Goal: Download file/media

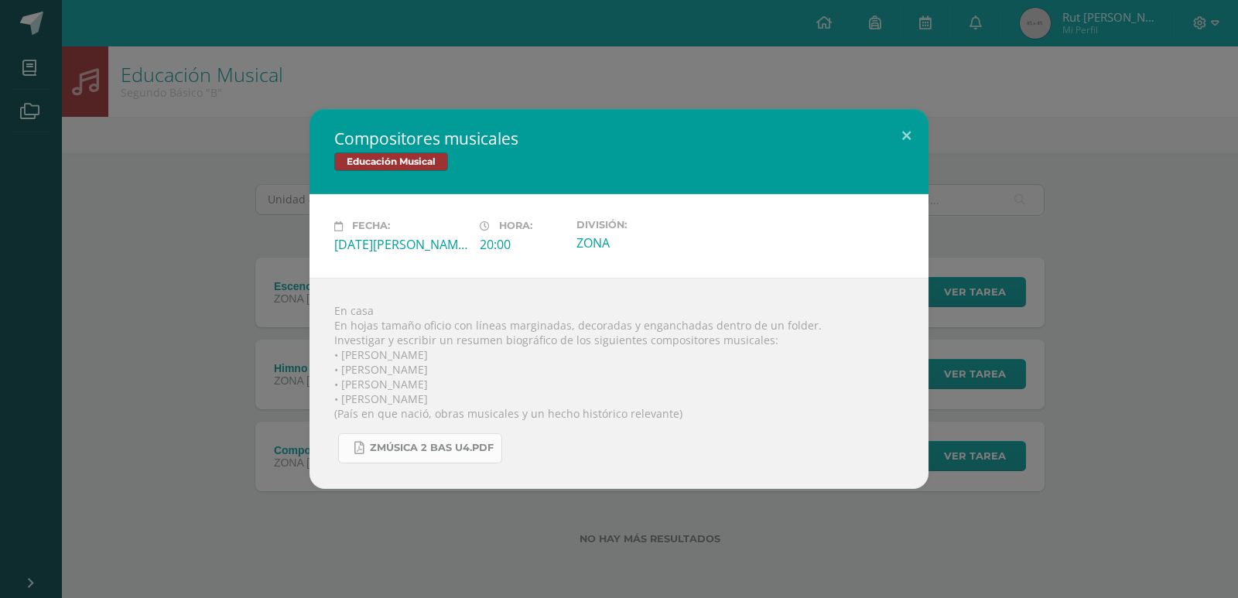
click at [376, 434] on link "Zmúsica 2 Bas U4.pdf" at bounding box center [420, 448] width 164 height 30
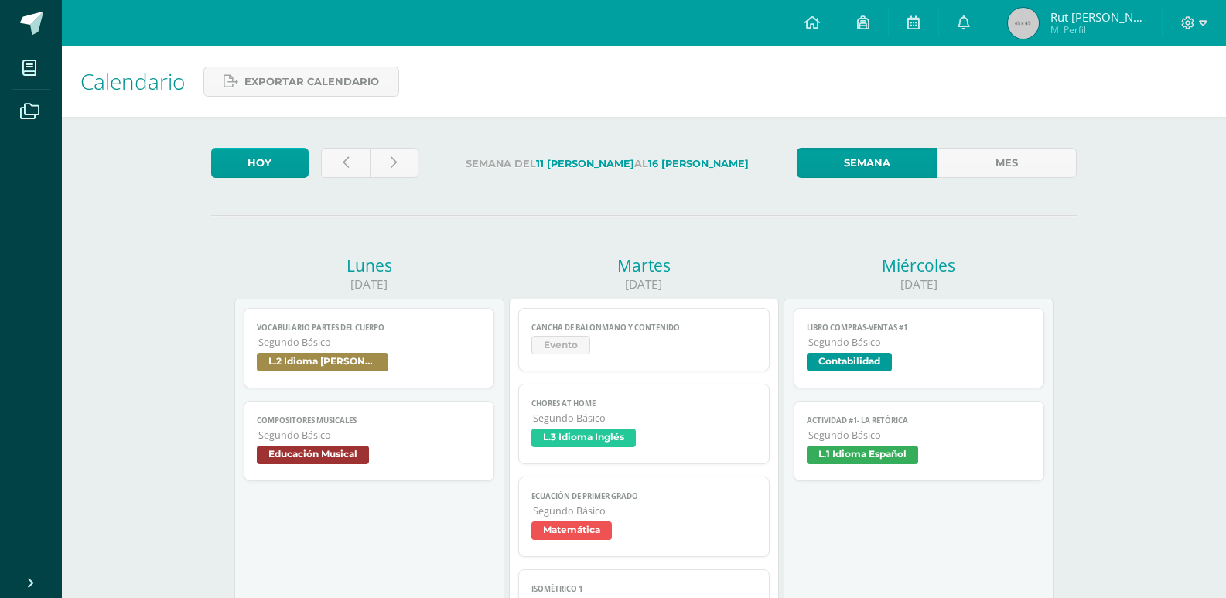
click at [303, 453] on span "Educación Musical" at bounding box center [313, 455] width 112 height 19
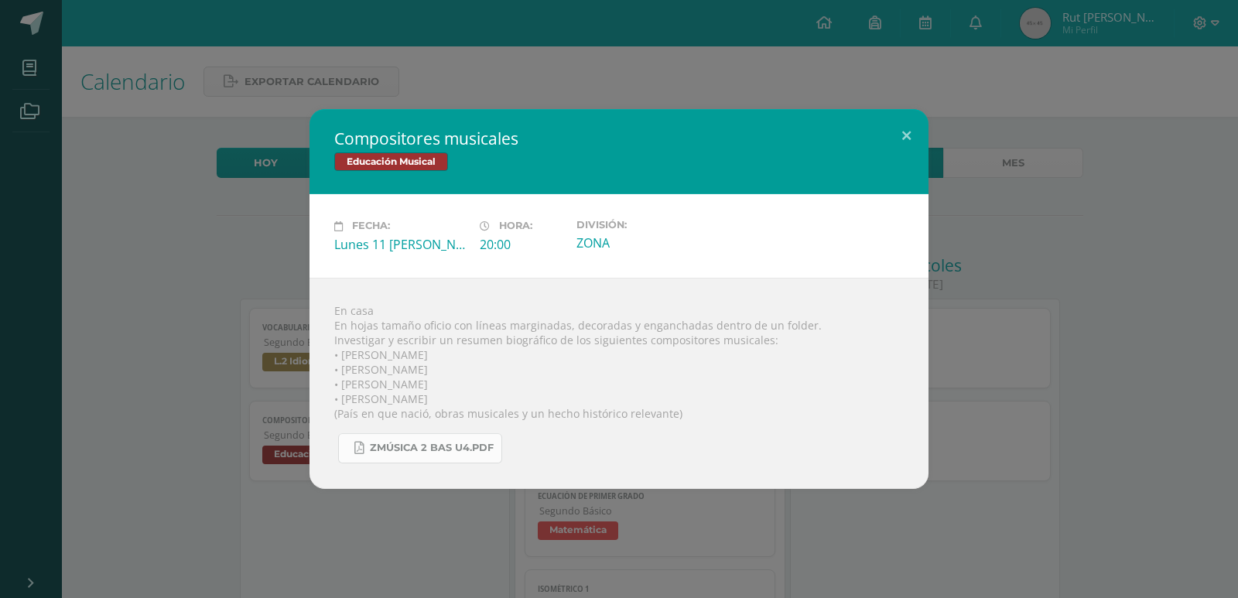
click at [448, 446] on span "Zmúsica 2 Bas U4.pdf" at bounding box center [432, 448] width 124 height 12
click at [473, 447] on span "Zmúsica 2 Bas U4.pdf" at bounding box center [432, 448] width 124 height 12
click at [408, 449] on span "Zmúsica 2 Bas U4.pdf" at bounding box center [432, 448] width 124 height 12
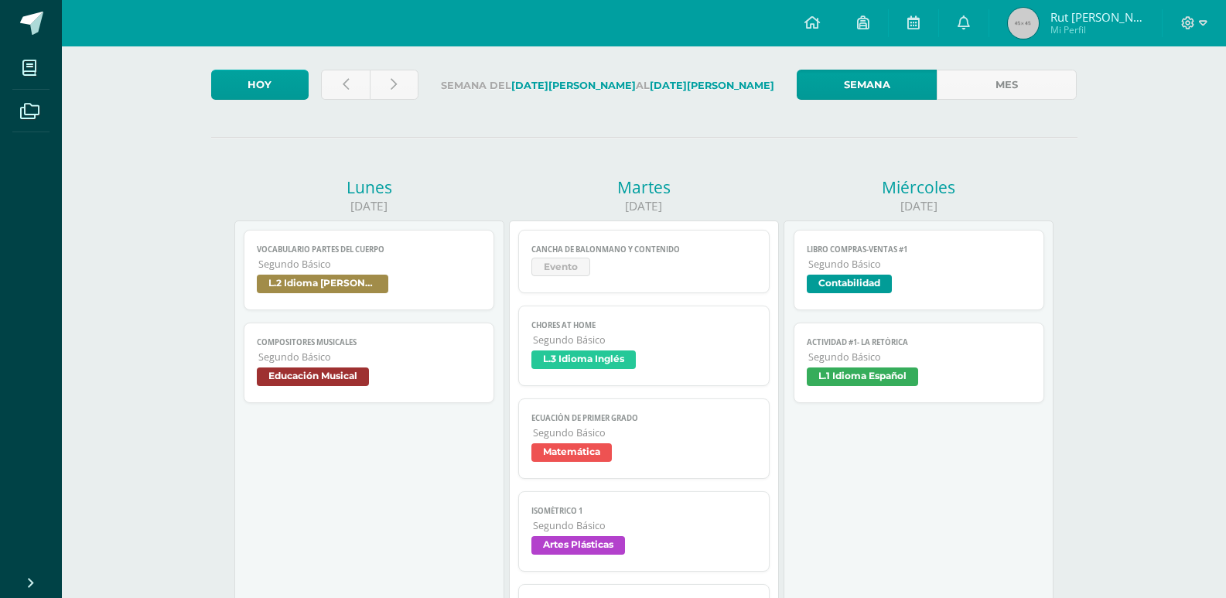
scroll to position [77, 0]
click at [377, 363] on span "Segundo Básico" at bounding box center [370, 357] width 224 height 13
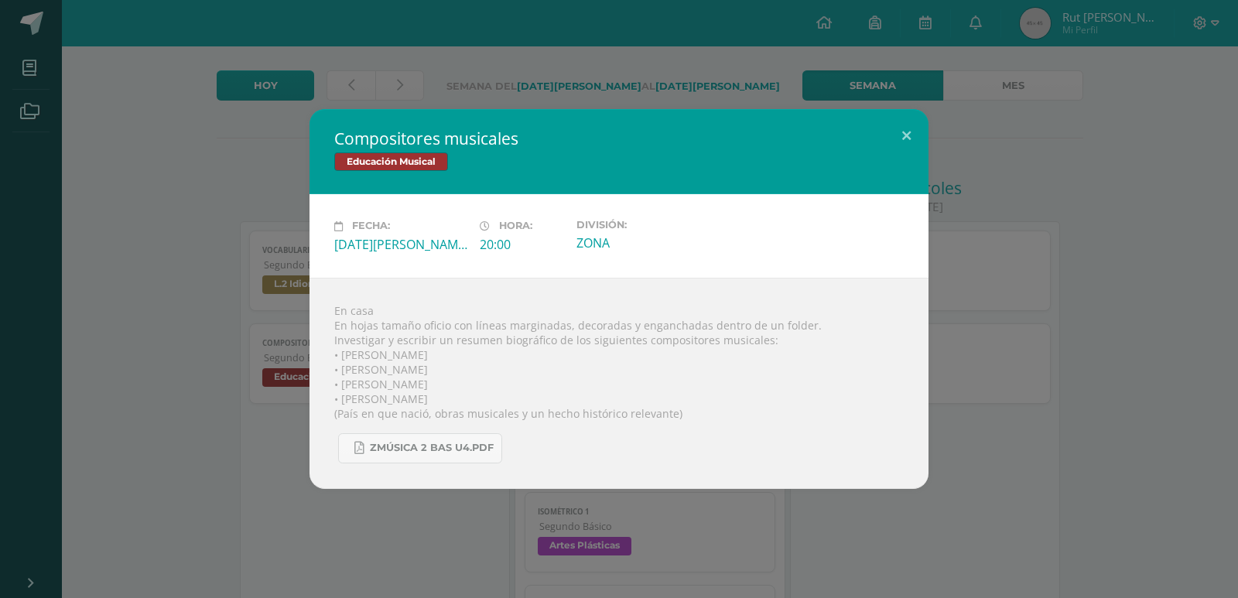
click at [417, 538] on div "Compositores musicales Educación Musical Fecha: Lunes 11 de Agosto Hora: 20:00 …" at bounding box center [619, 299] width 1238 height 598
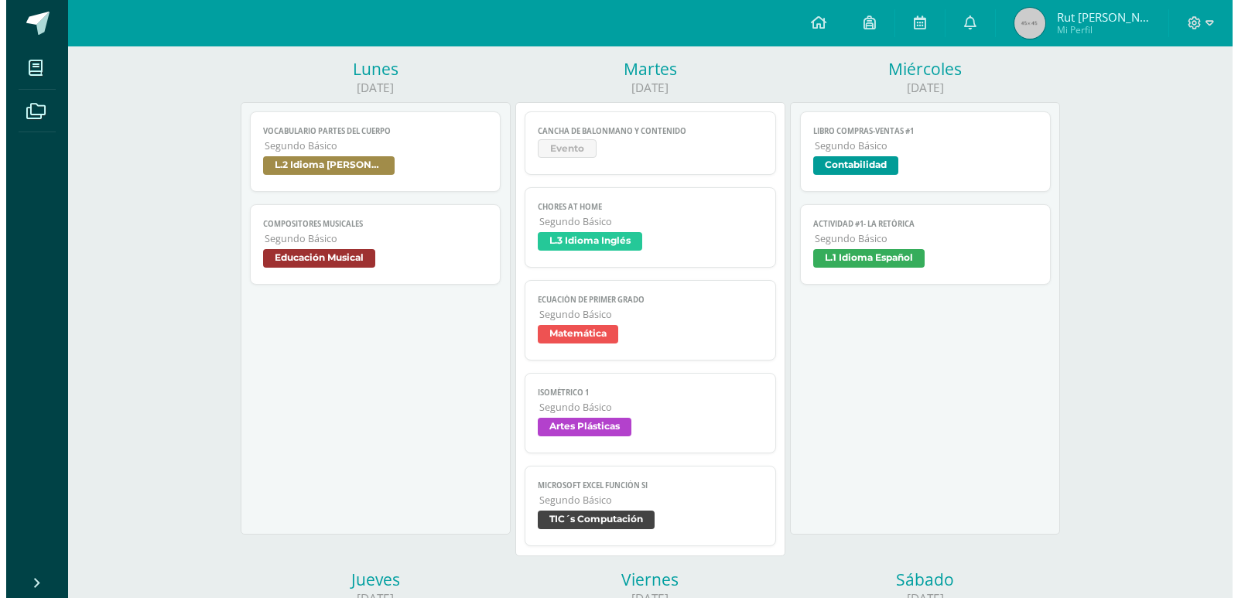
scroll to position [232, 0]
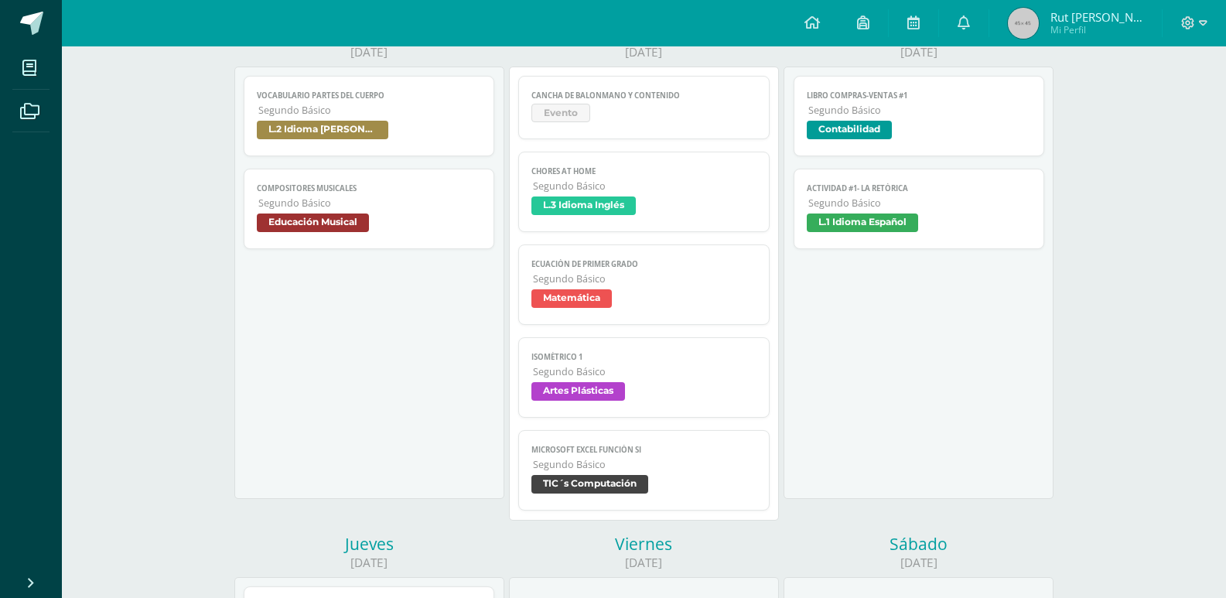
click at [377, 233] on span "Educación Musical" at bounding box center [369, 224] width 225 height 22
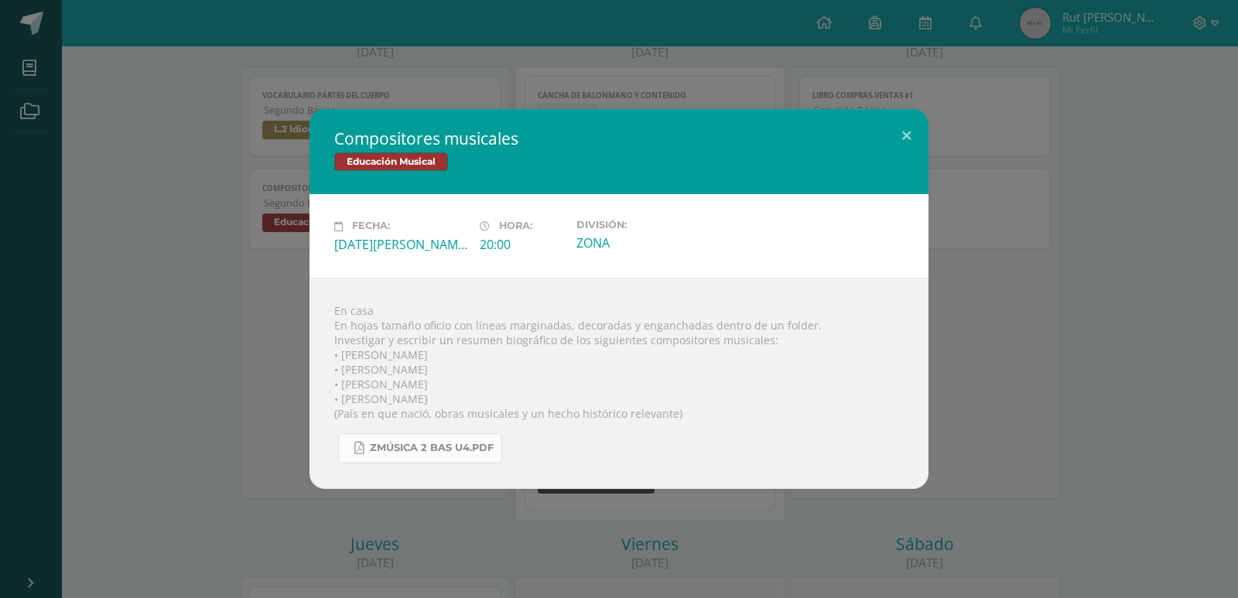
click at [391, 444] on span "Zmúsica 2 Bas U4.pdf" at bounding box center [432, 448] width 124 height 12
click at [395, 446] on span "Zmúsica 2 Bas U4.pdf" at bounding box center [432, 448] width 124 height 12
